Goal: Find specific page/section: Find specific page/section

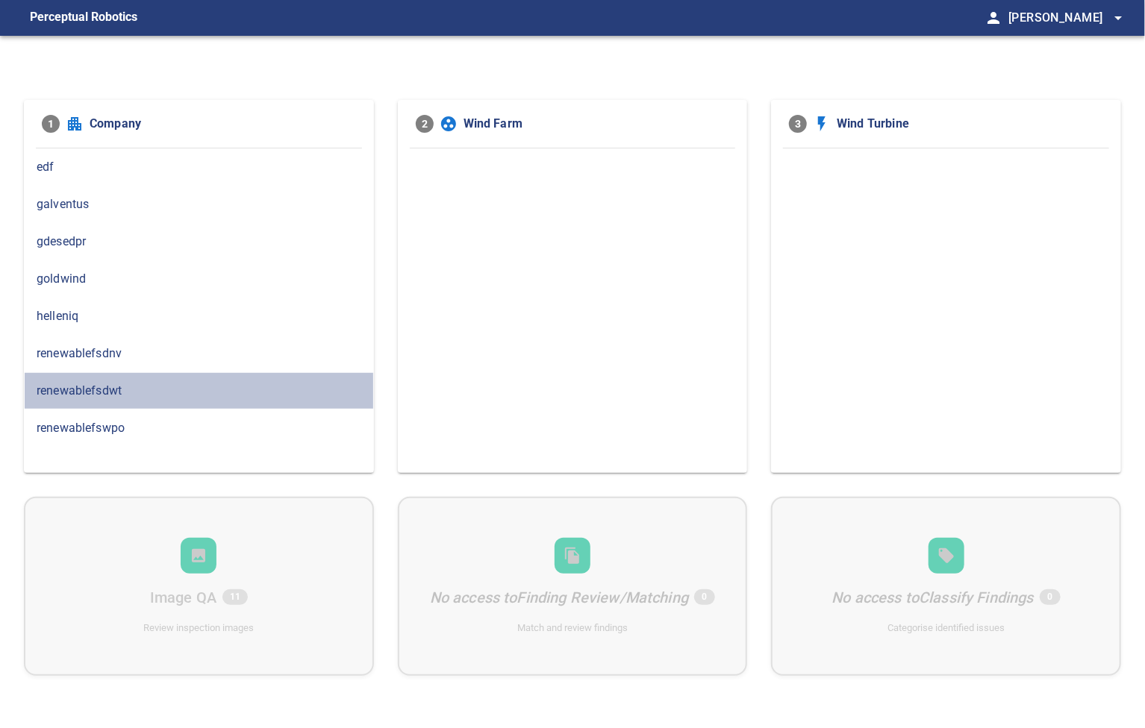
click at [116, 382] on span "renewablefsdwt" at bounding box center [199, 391] width 325 height 18
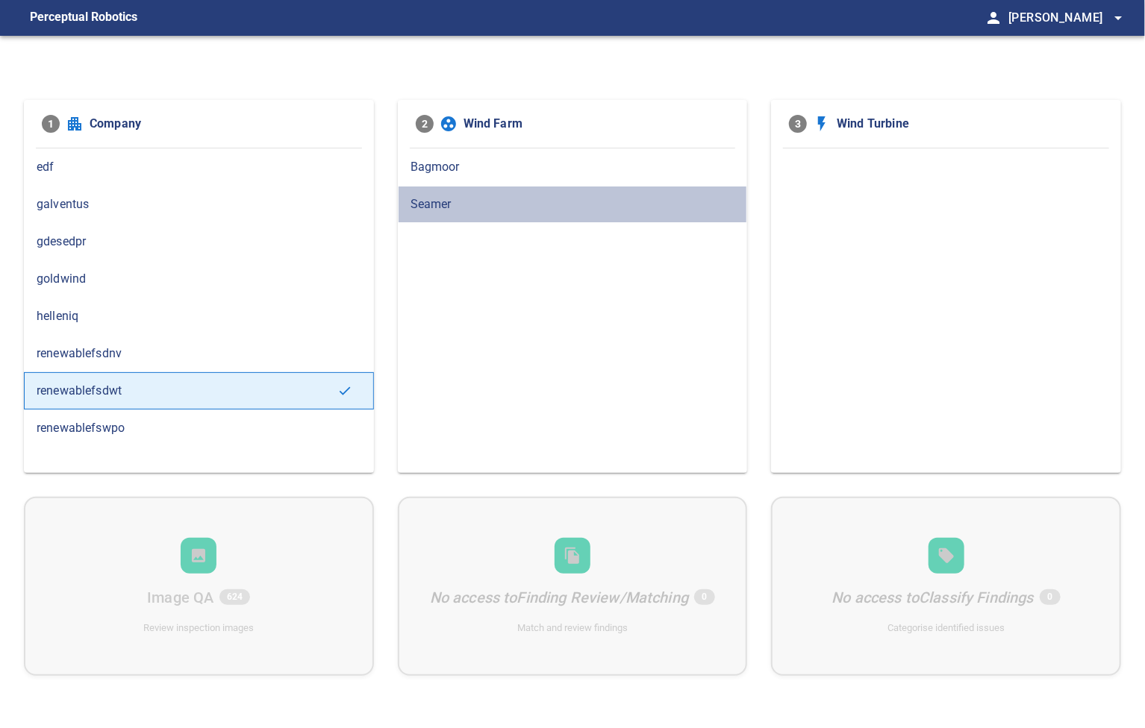
click at [431, 202] on span "Seamer" at bounding box center [572, 205] width 325 height 18
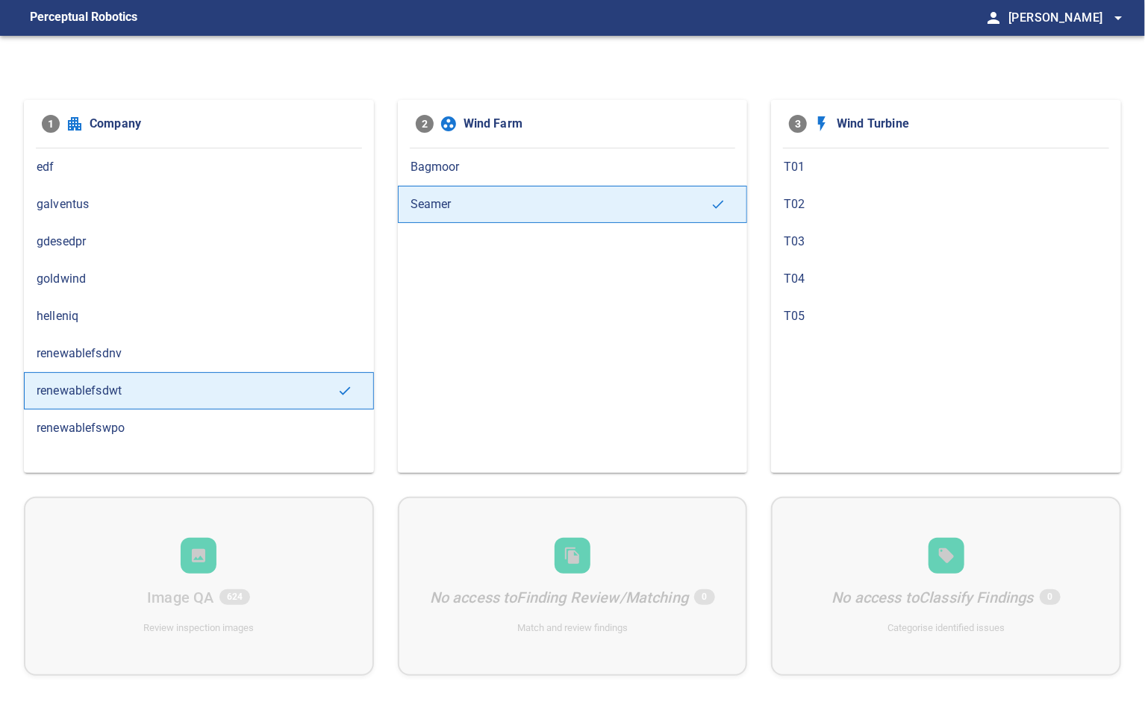
click at [802, 162] on span "T01" at bounding box center [946, 167] width 325 height 18
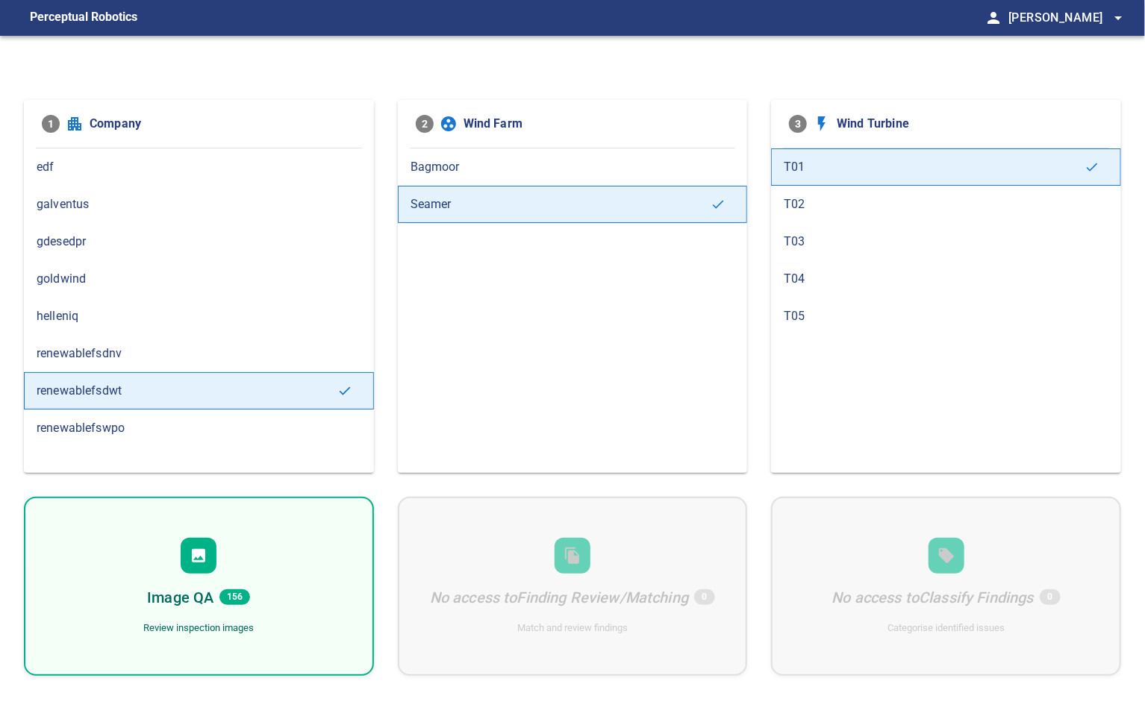
click at [803, 201] on span "T02" at bounding box center [946, 205] width 325 height 18
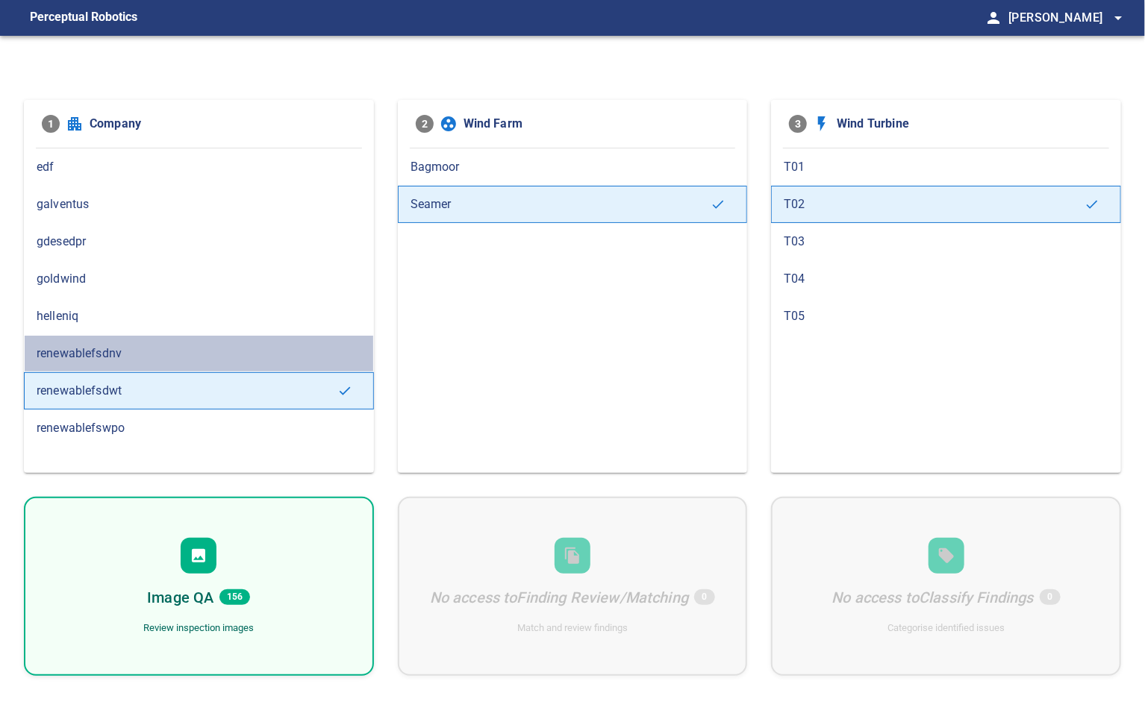
click at [147, 355] on span "renewablefsdnv" at bounding box center [199, 354] width 325 height 18
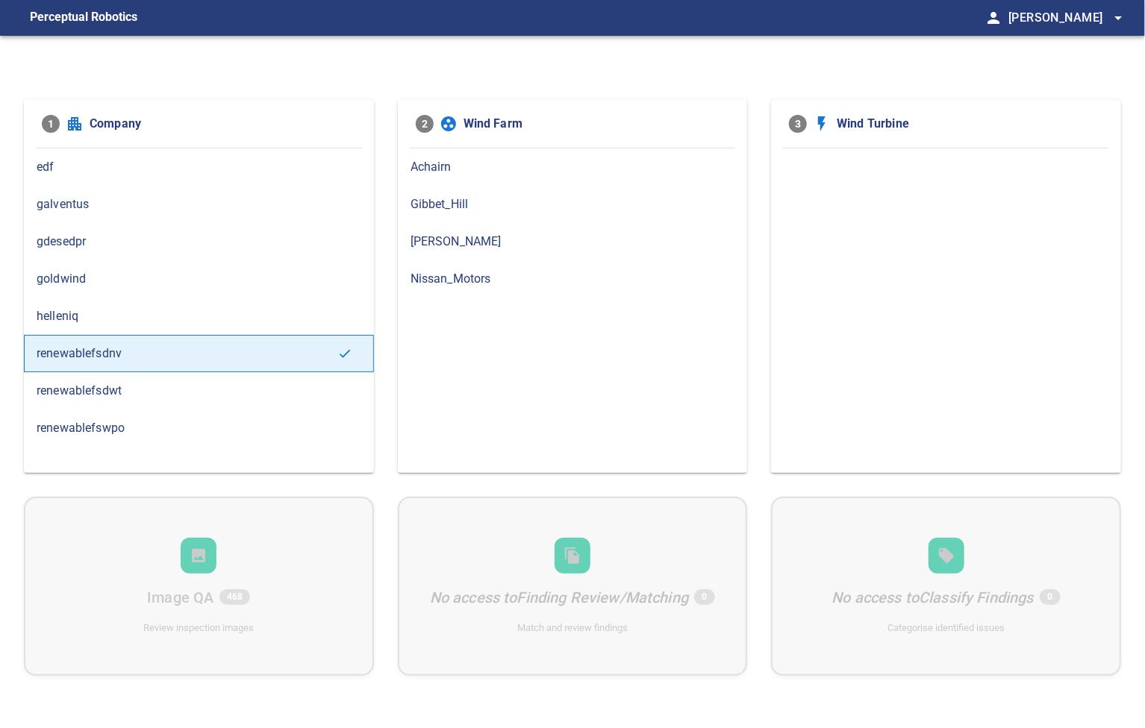
click at [439, 196] on span "Gibbet_Hill" at bounding box center [572, 205] width 325 height 18
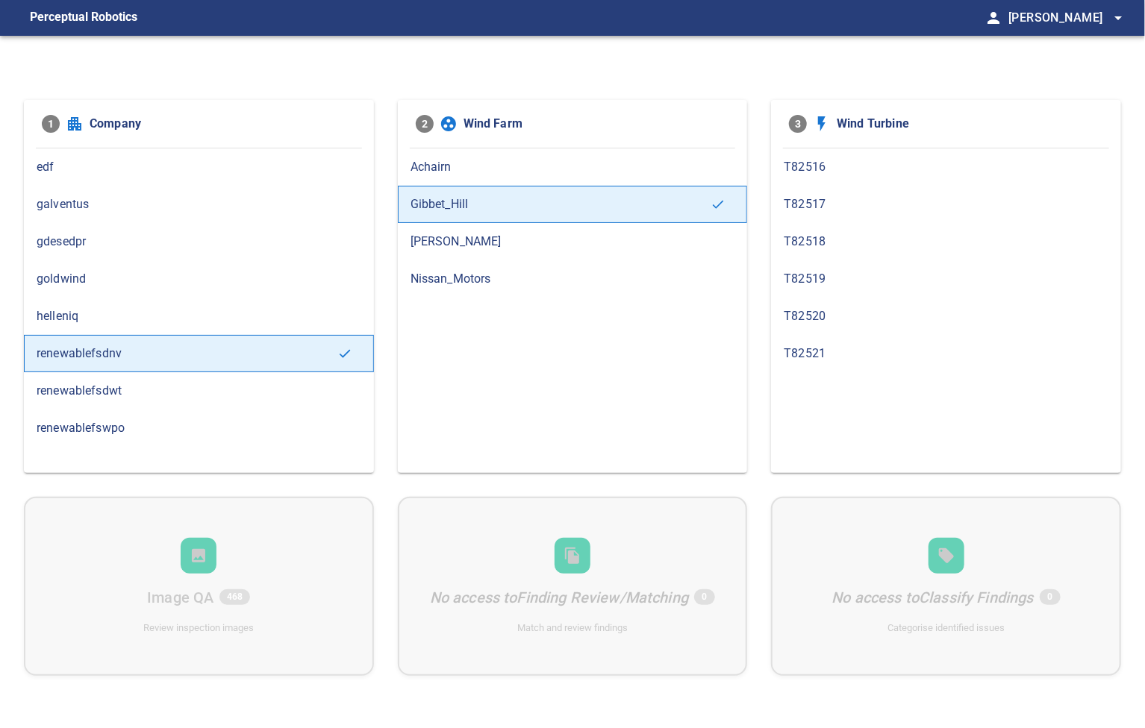
click at [797, 350] on span "T82521" at bounding box center [946, 354] width 325 height 18
